Goal: Navigation & Orientation: Find specific page/section

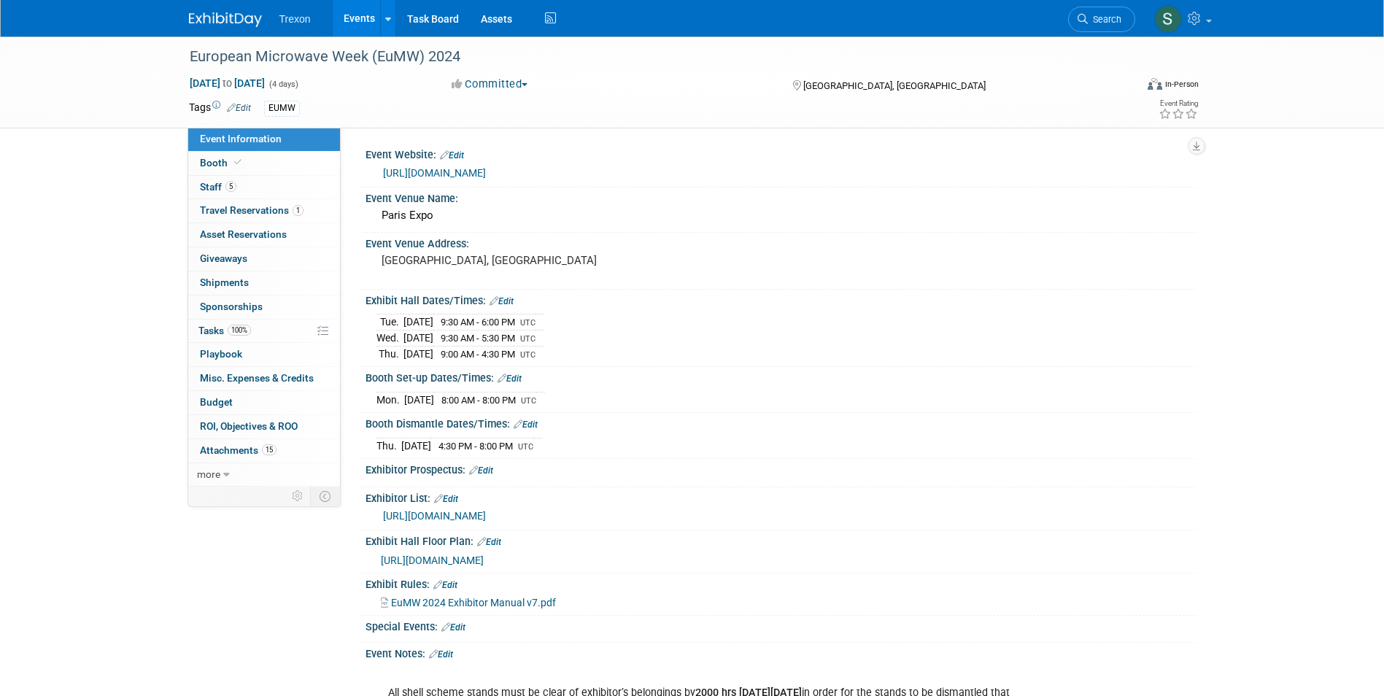
click at [351, 14] on link "Events" at bounding box center [359, 18] width 53 height 36
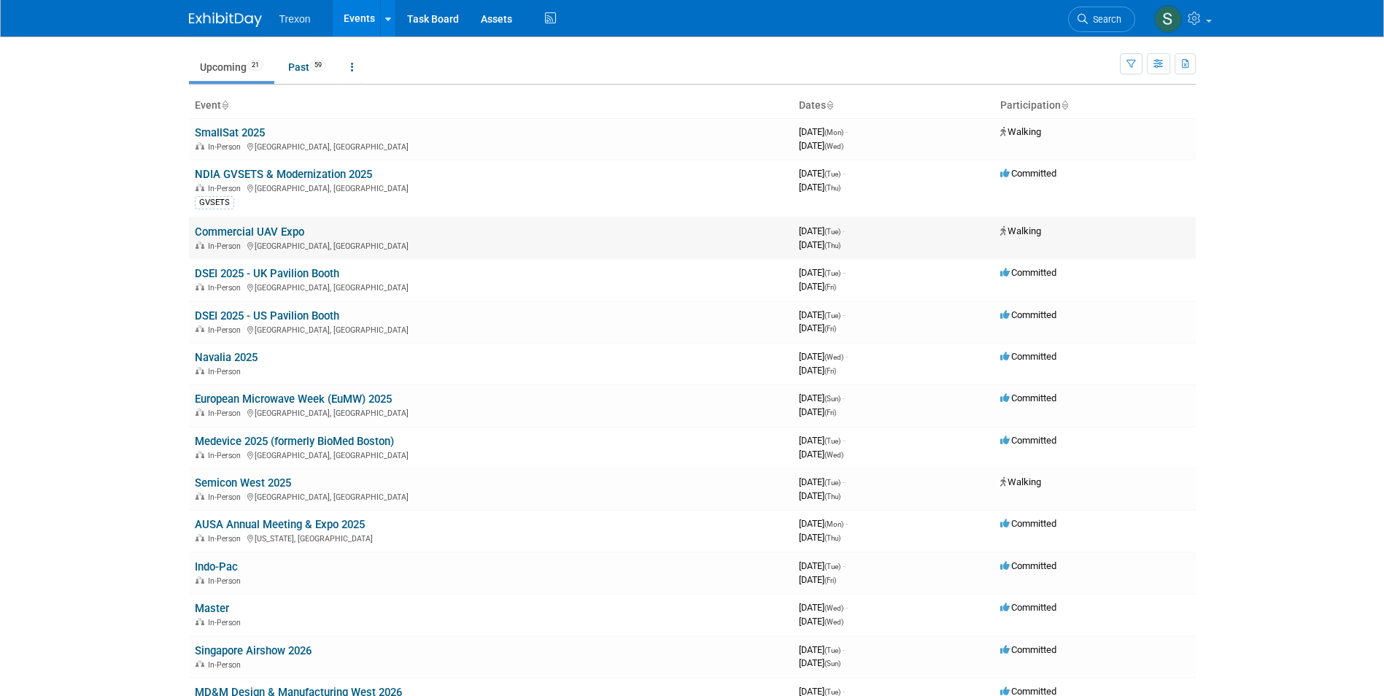
scroll to position [73, 0]
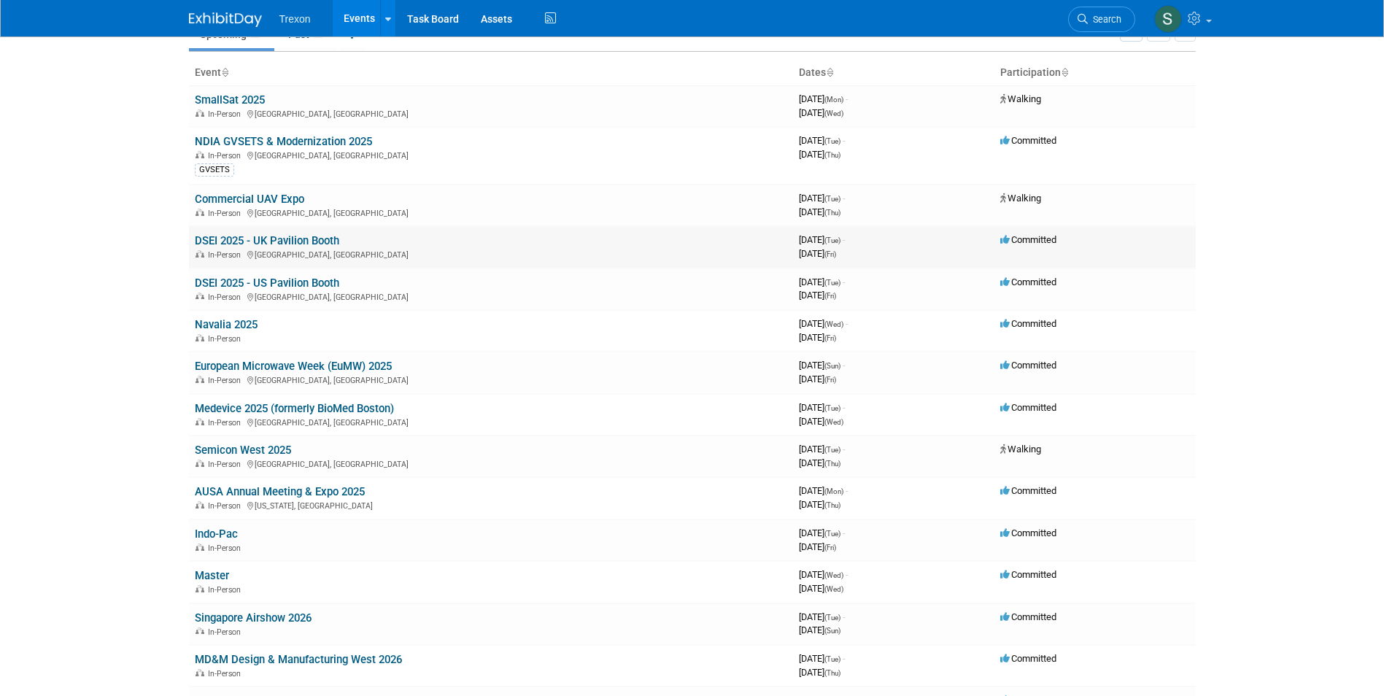
click at [330, 242] on link "DSEI 2025 - UK Pavilion Booth" at bounding box center [267, 240] width 144 height 13
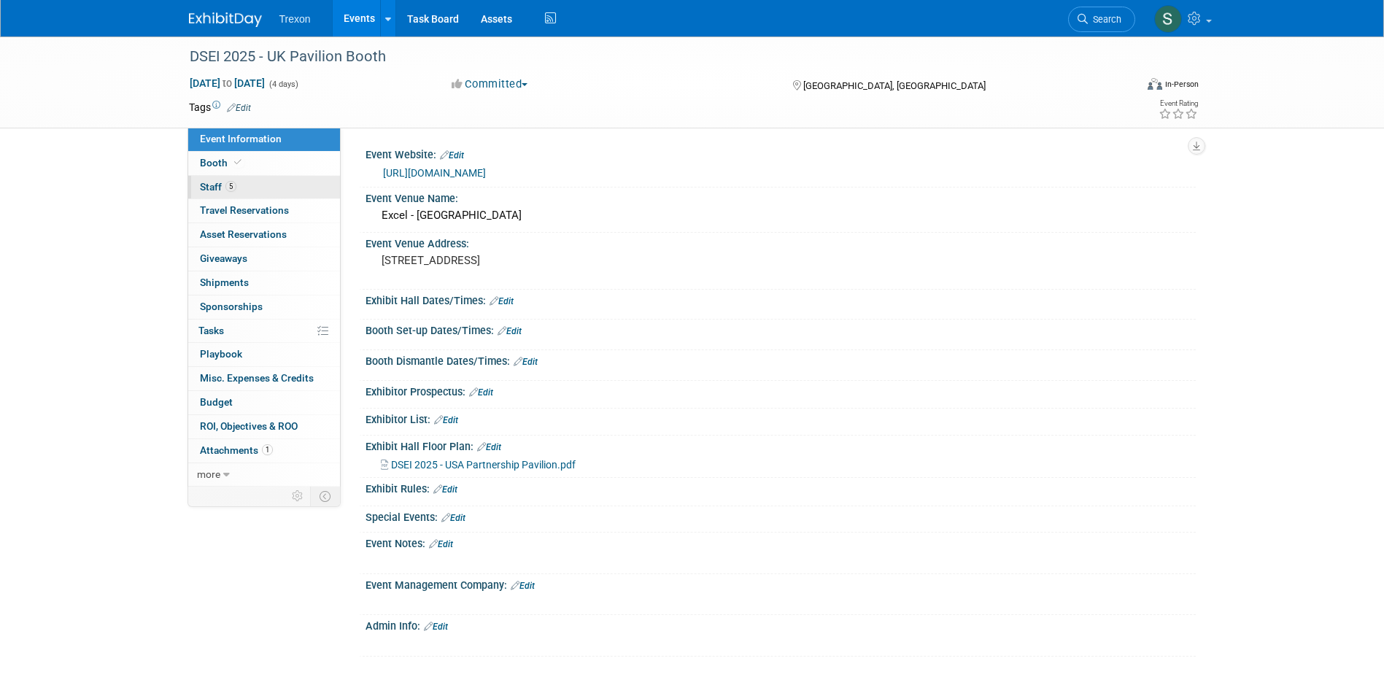
click at [209, 188] on span "Staff 5" at bounding box center [218, 187] width 36 height 12
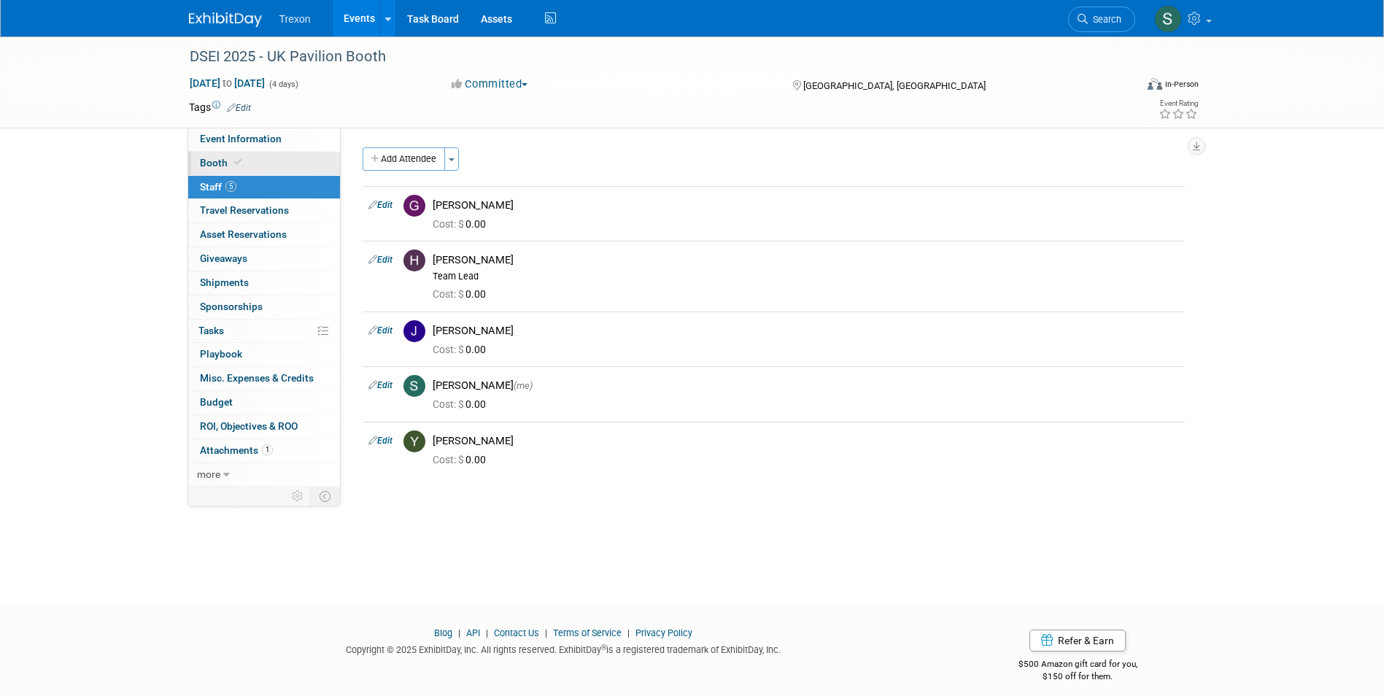
click at [215, 161] on span "Booth" at bounding box center [222, 163] width 45 height 12
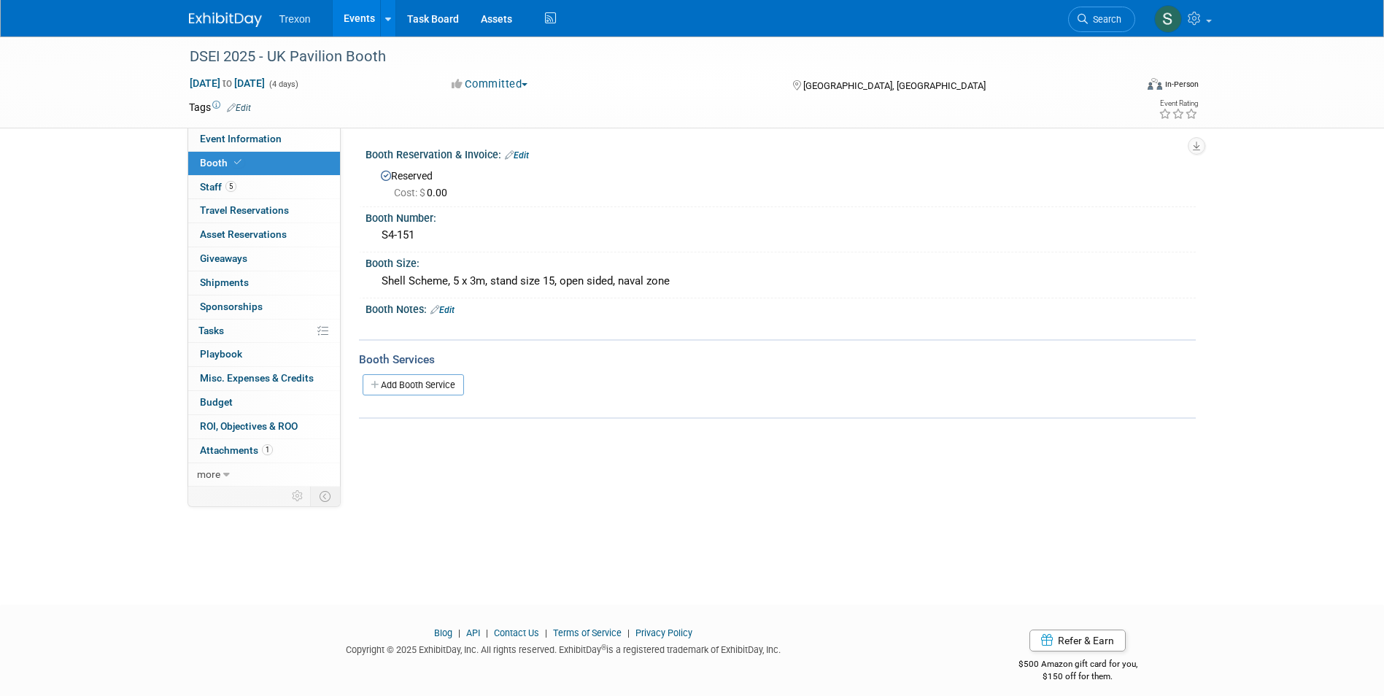
click at [369, 17] on link "Events" at bounding box center [359, 18] width 53 height 36
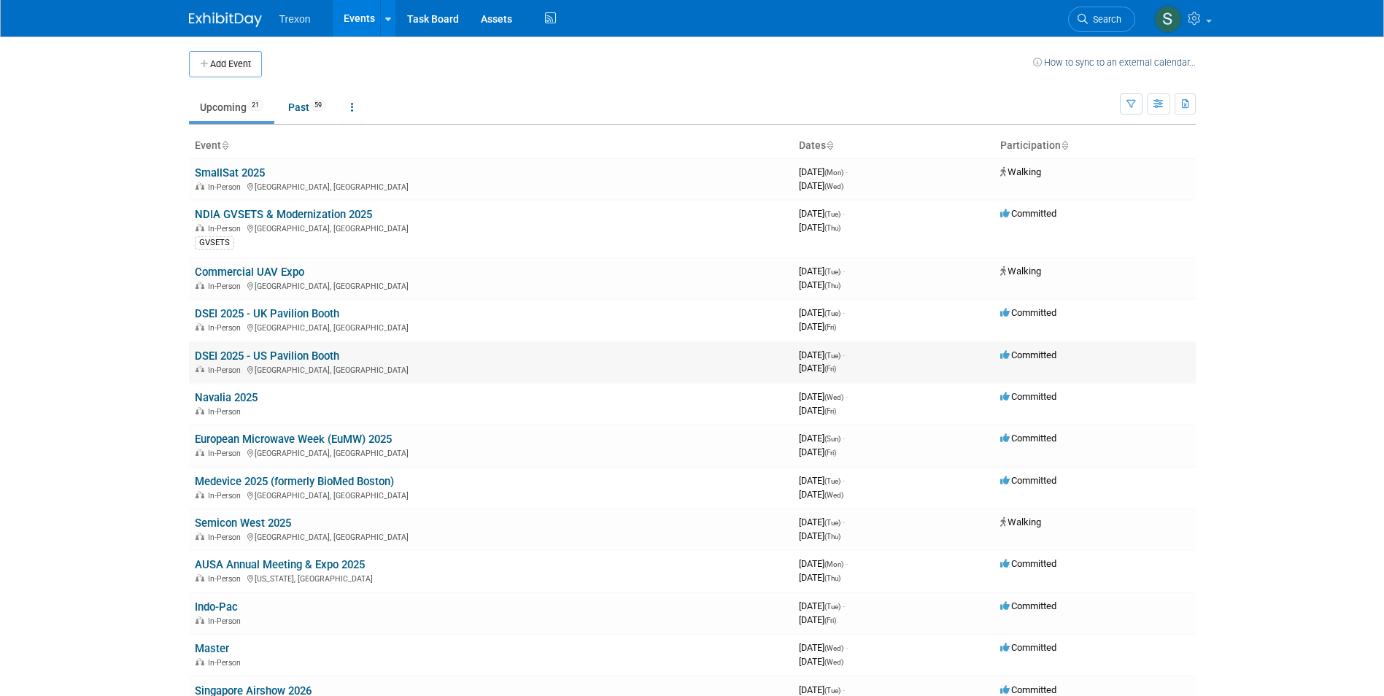
click at [283, 353] on link "DSEI 2025 - US Pavilion Booth" at bounding box center [267, 356] width 144 height 13
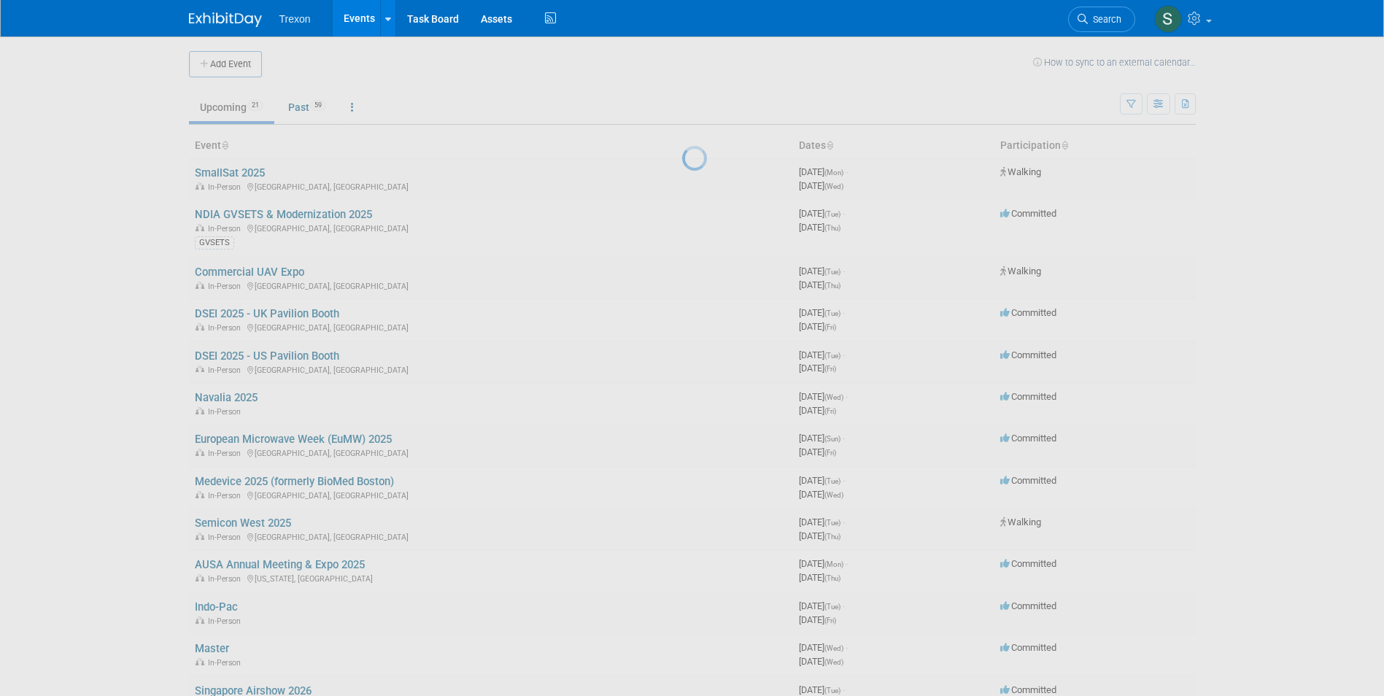
click at [682, 353] on div at bounding box center [692, 348] width 20 height 696
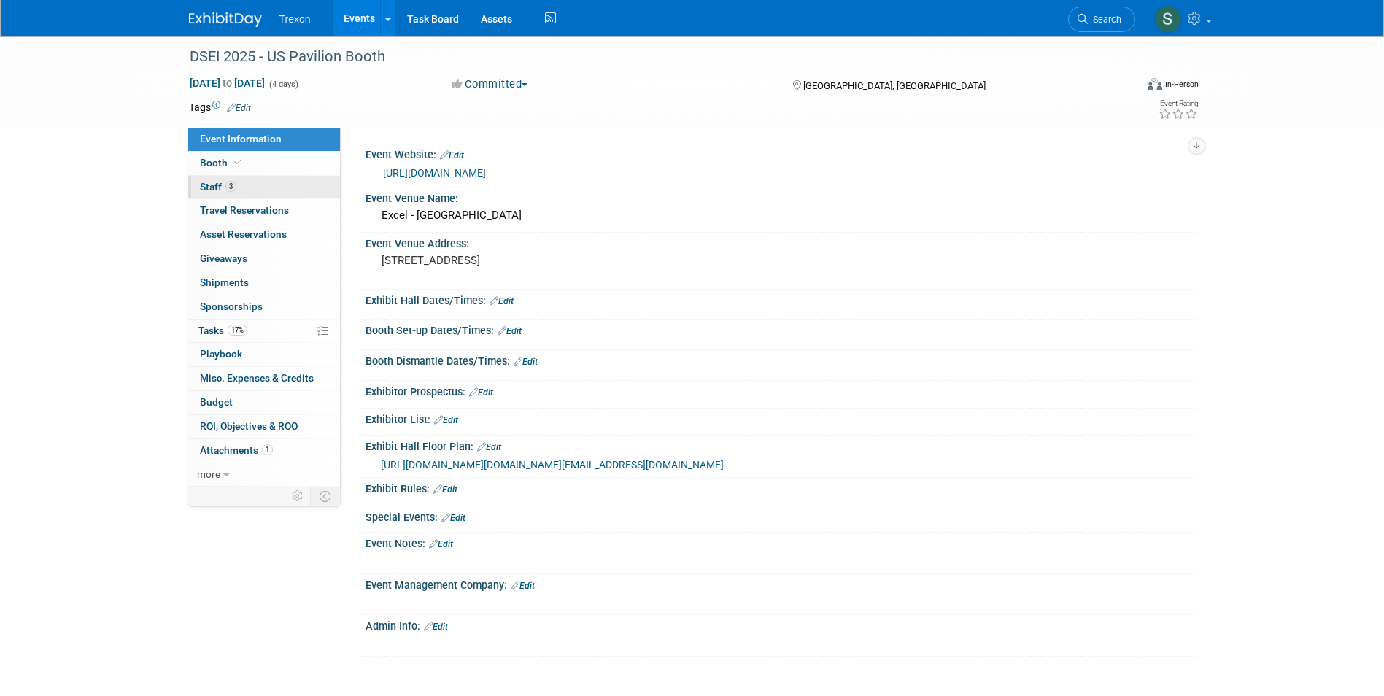
click at [215, 184] on span "Staff 3" at bounding box center [218, 187] width 36 height 12
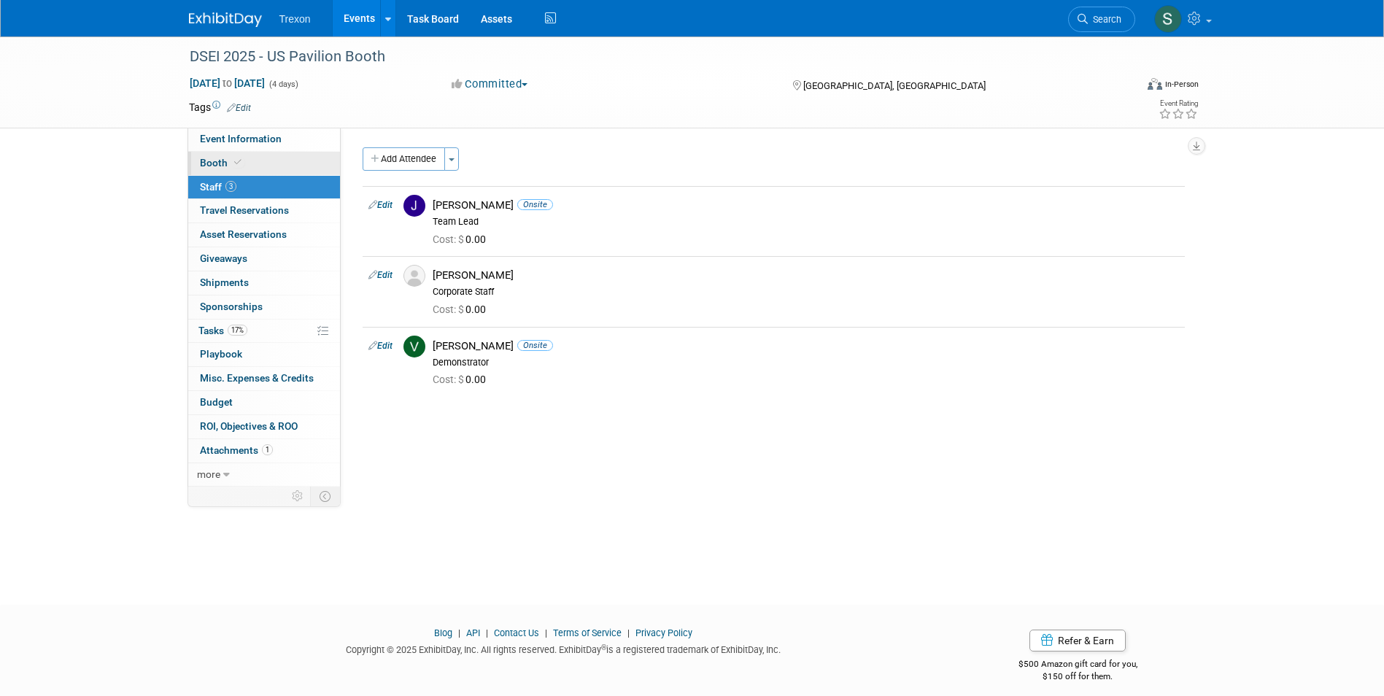
click at [220, 165] on span "Booth" at bounding box center [222, 163] width 45 height 12
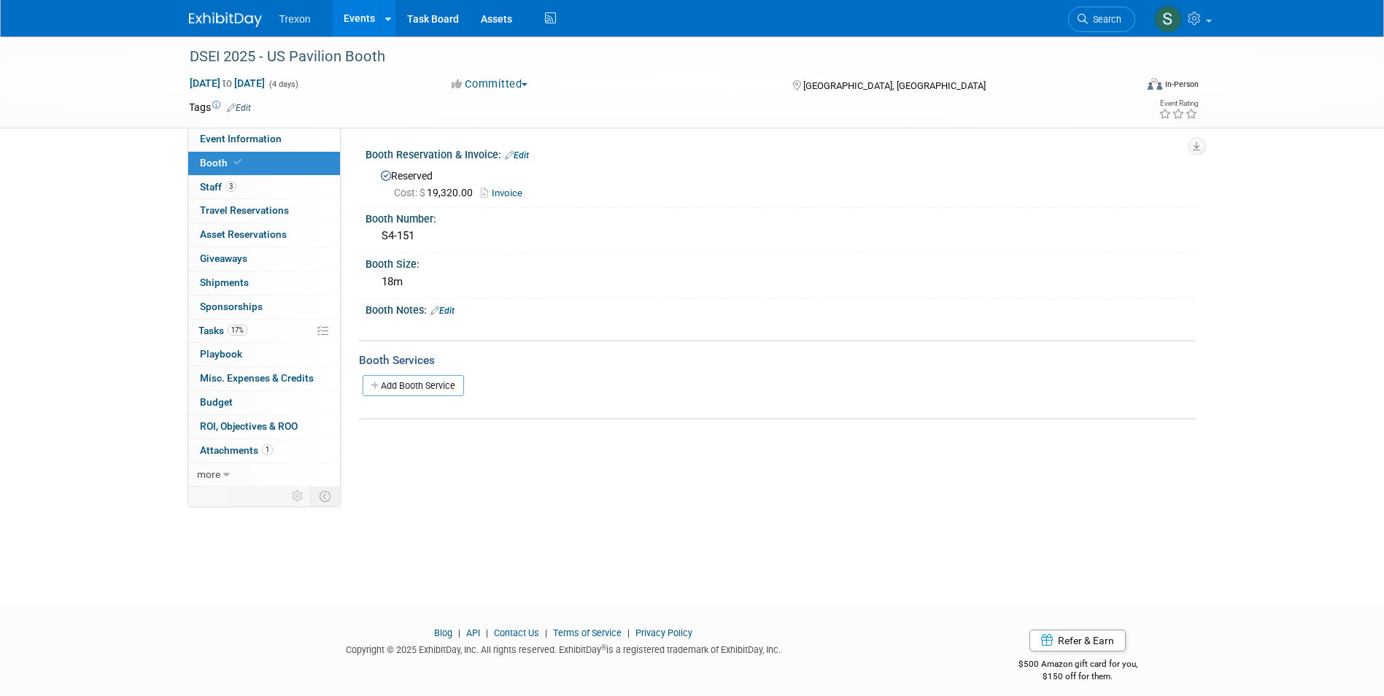
click at [352, 17] on link "Events" at bounding box center [359, 18] width 53 height 36
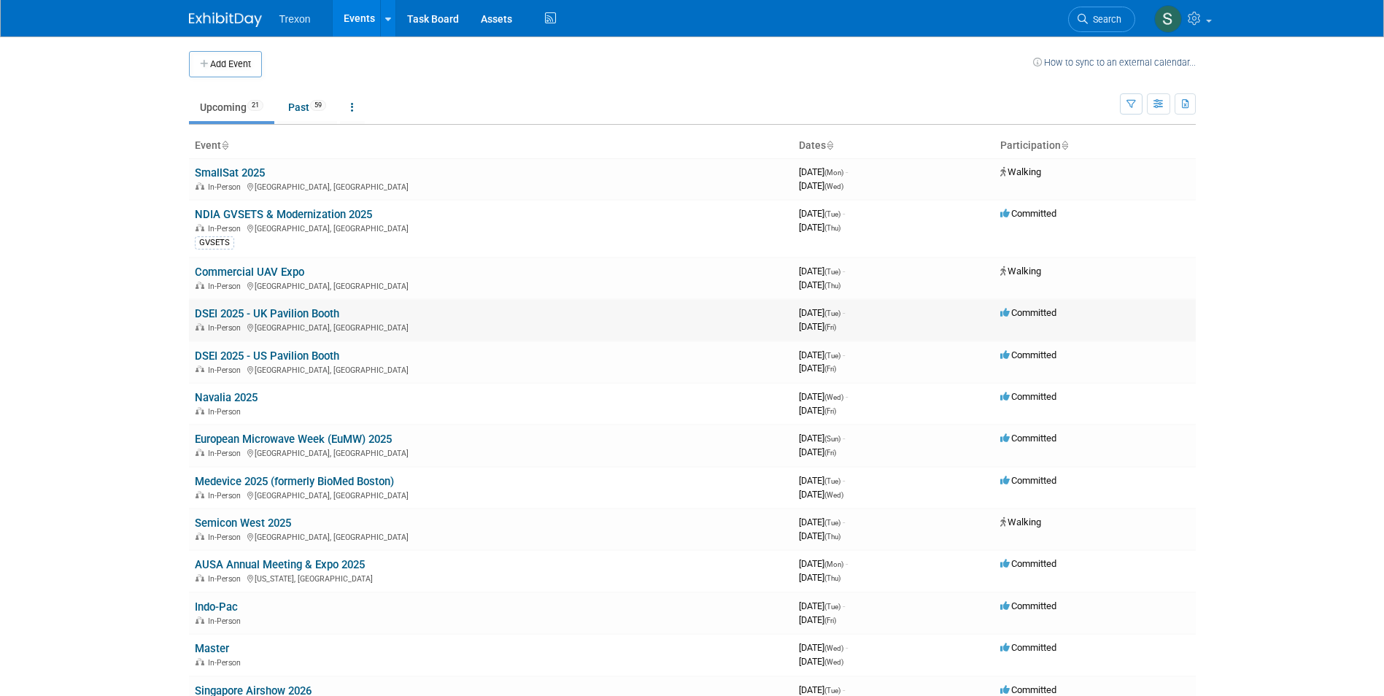
click at [284, 312] on link "DSEI 2025 - UK Pavilion Booth" at bounding box center [267, 313] width 144 height 13
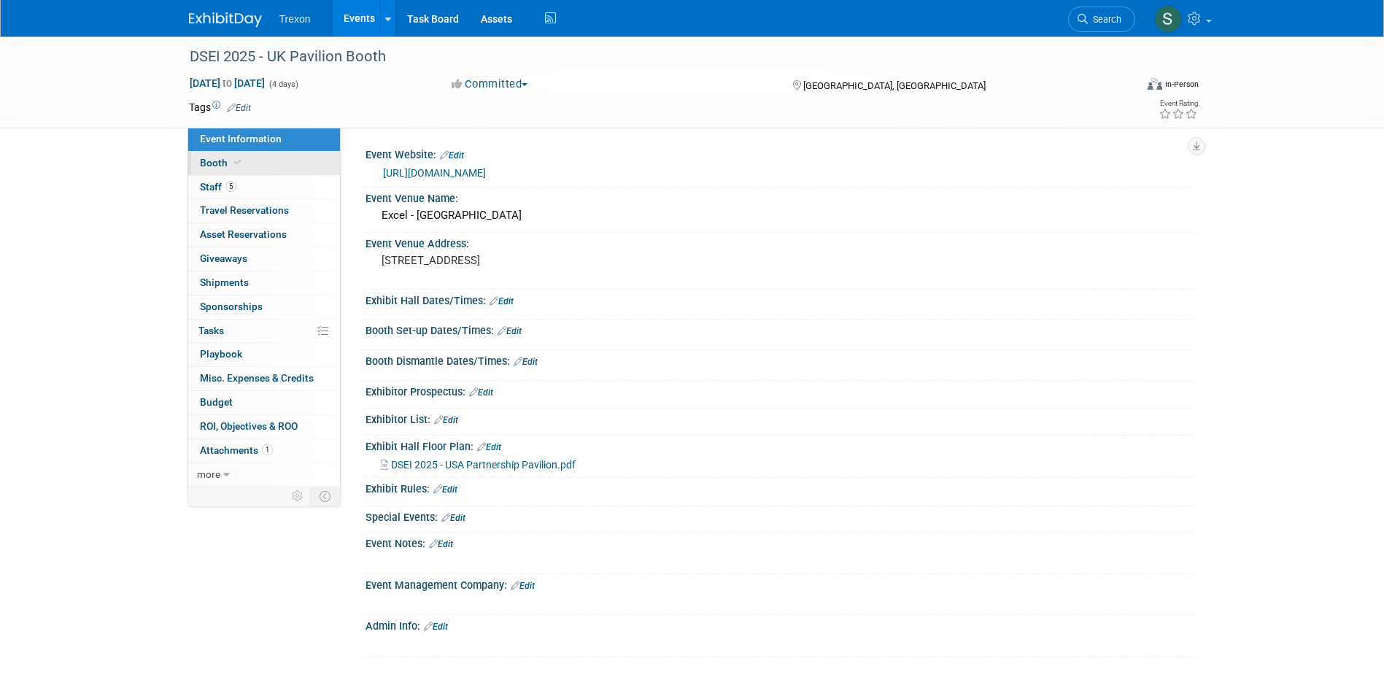
click at [206, 160] on span "Booth" at bounding box center [222, 163] width 45 height 12
